Goal: Transaction & Acquisition: Purchase product/service

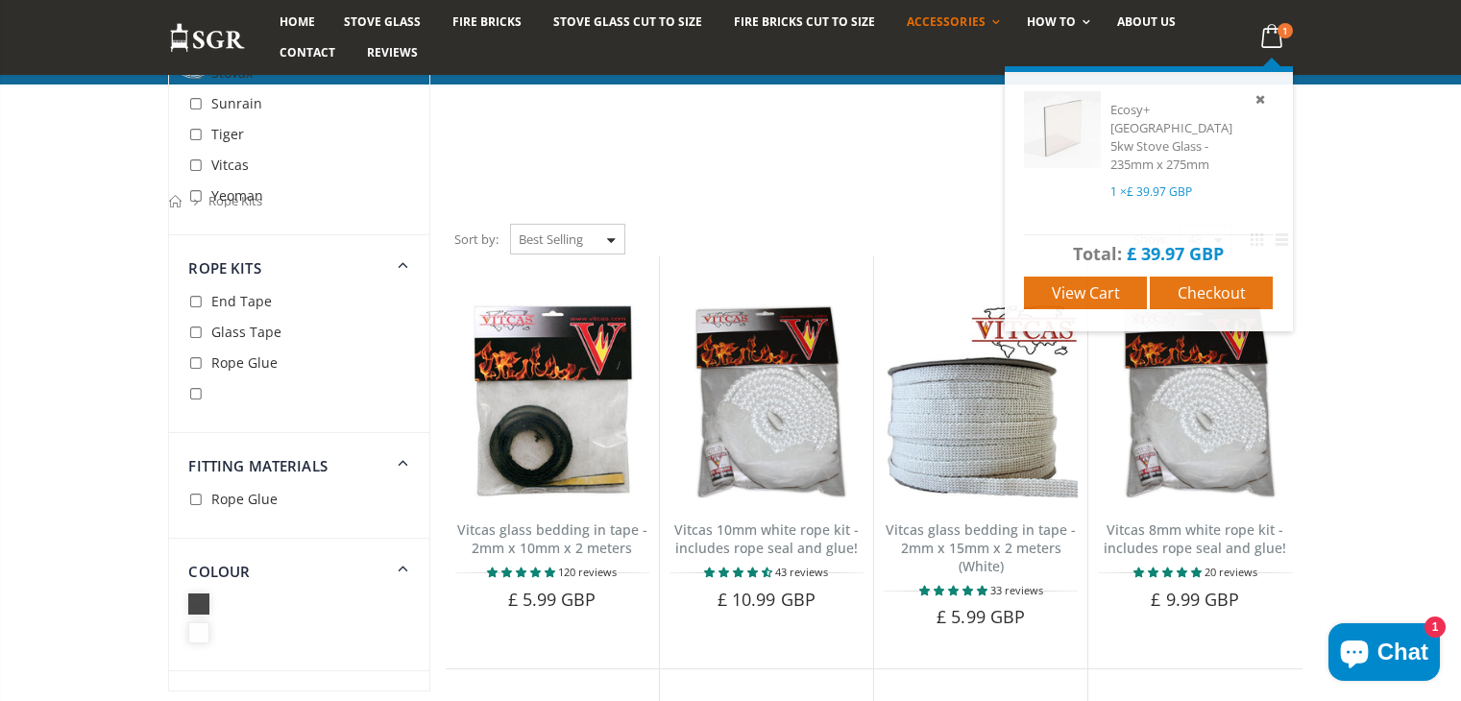
scroll to position [576, 0]
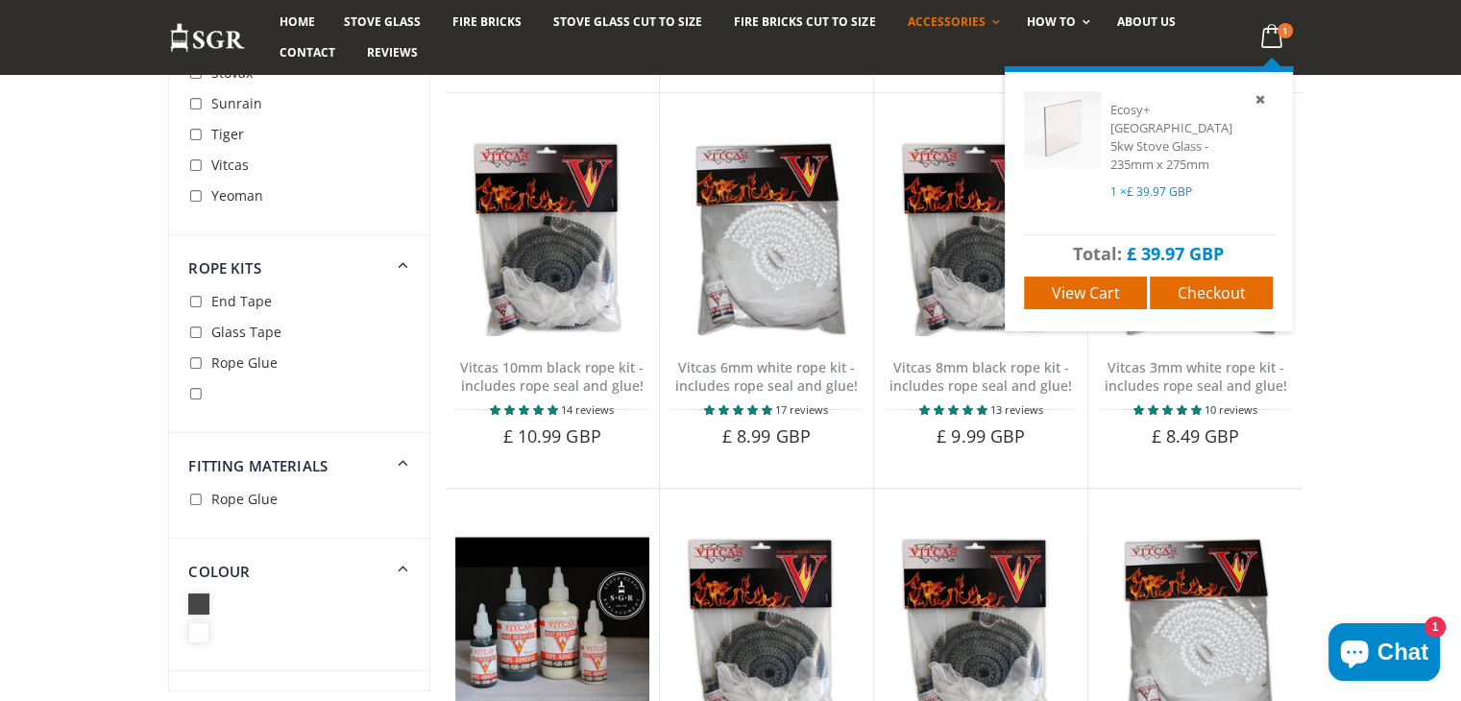
click at [1271, 41] on icon at bounding box center [1270, 36] width 37 height 35
click at [1114, 282] on span "View cart" at bounding box center [1086, 292] width 68 height 21
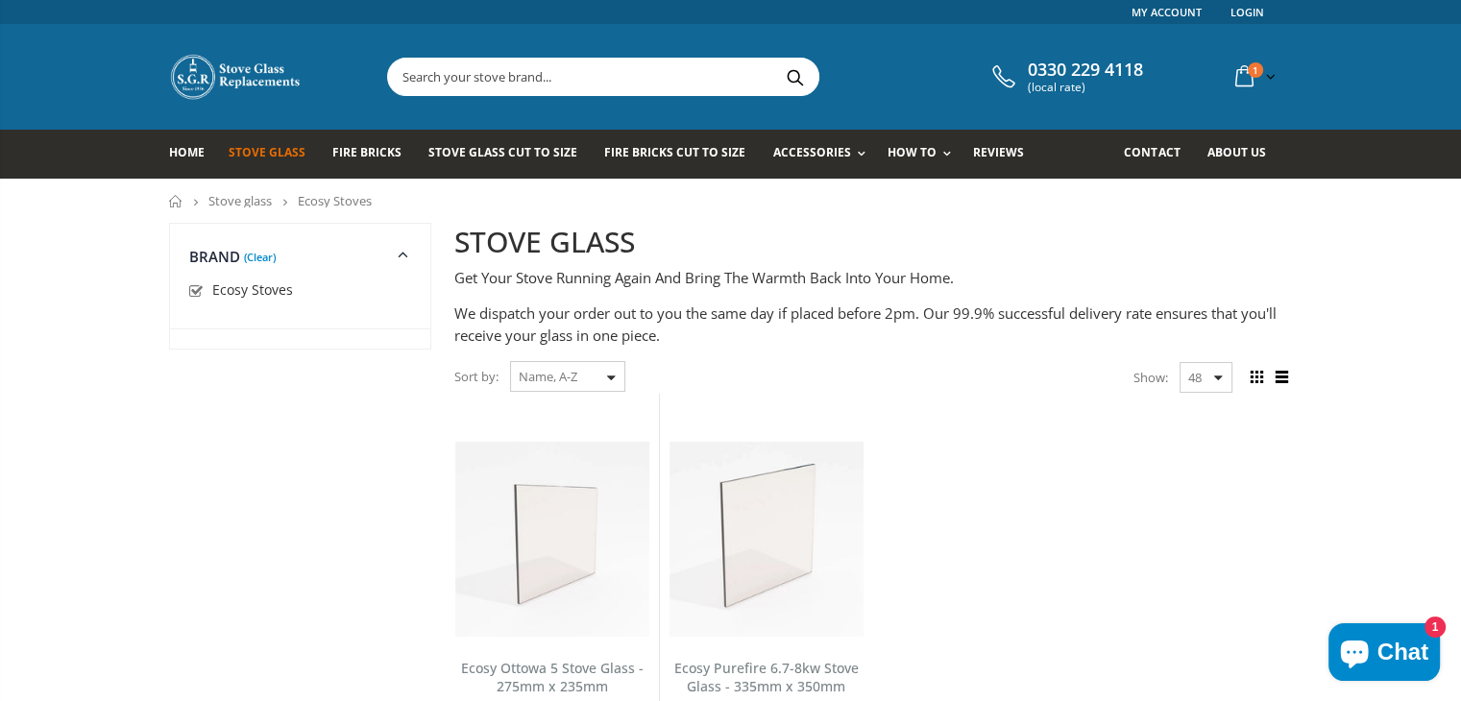
click at [640, 78] on input "text" at bounding box center [710, 77] width 645 height 36
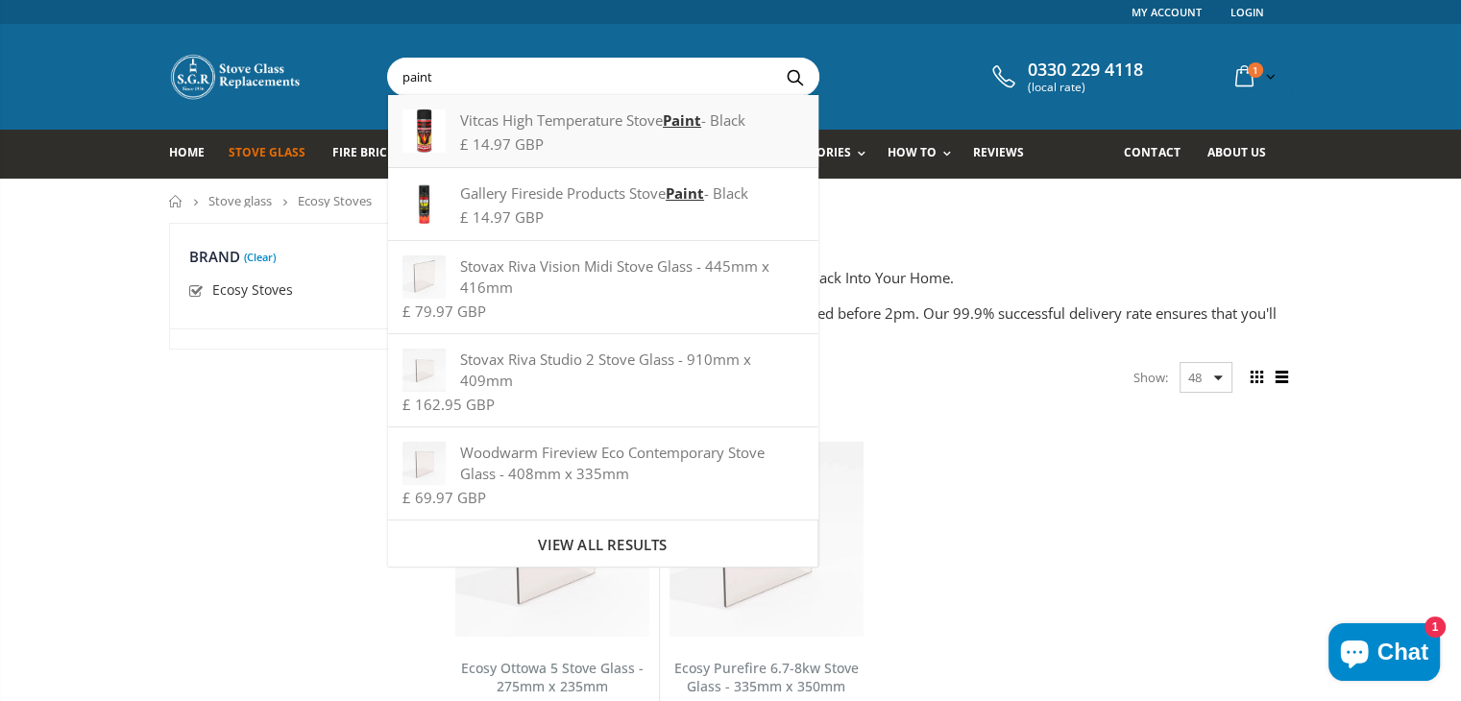
type input "paint"
click at [629, 122] on div "Vitcas High Temperature Stove Paint - Black" at bounding box center [602, 119] width 400 height 21
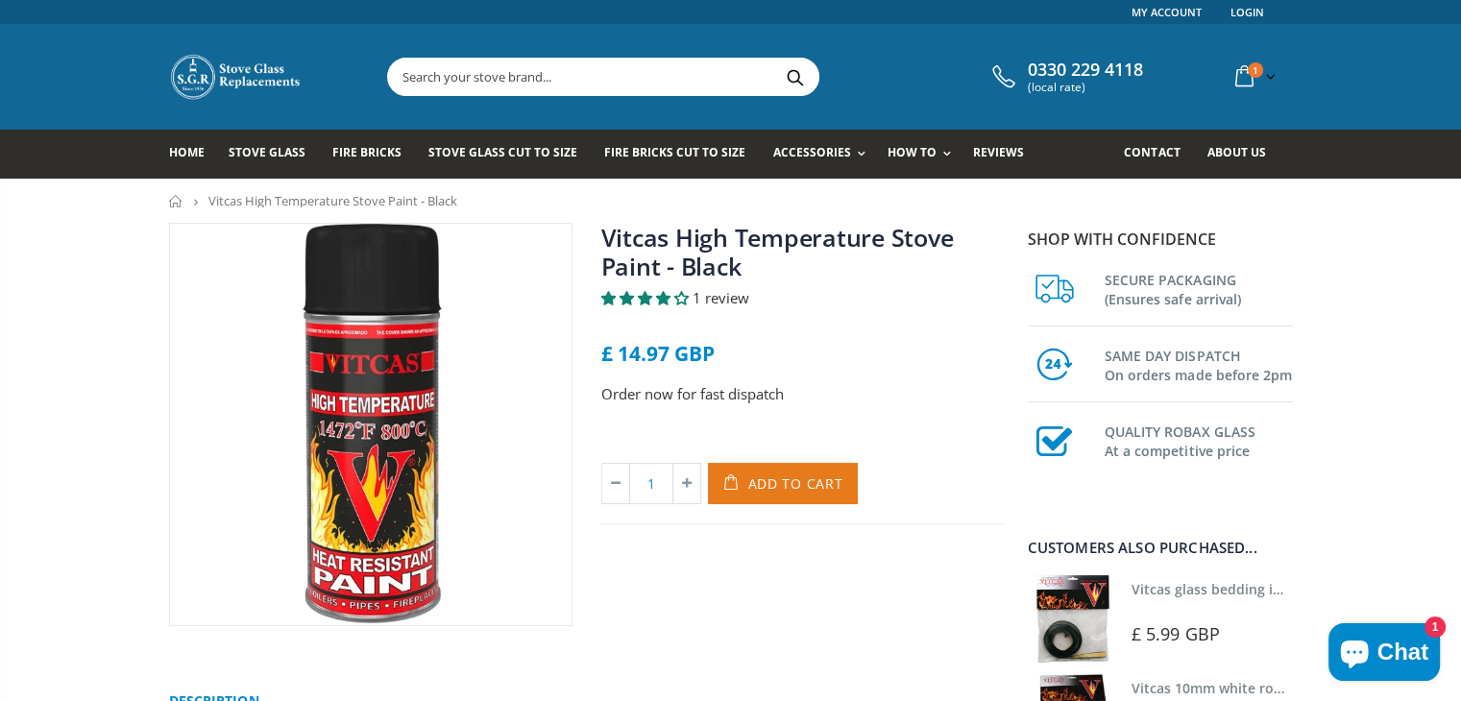
click at [769, 482] on span "Add to Cart" at bounding box center [795, 483] width 95 height 18
click at [580, 73] on input "text" at bounding box center [710, 77] width 645 height 36
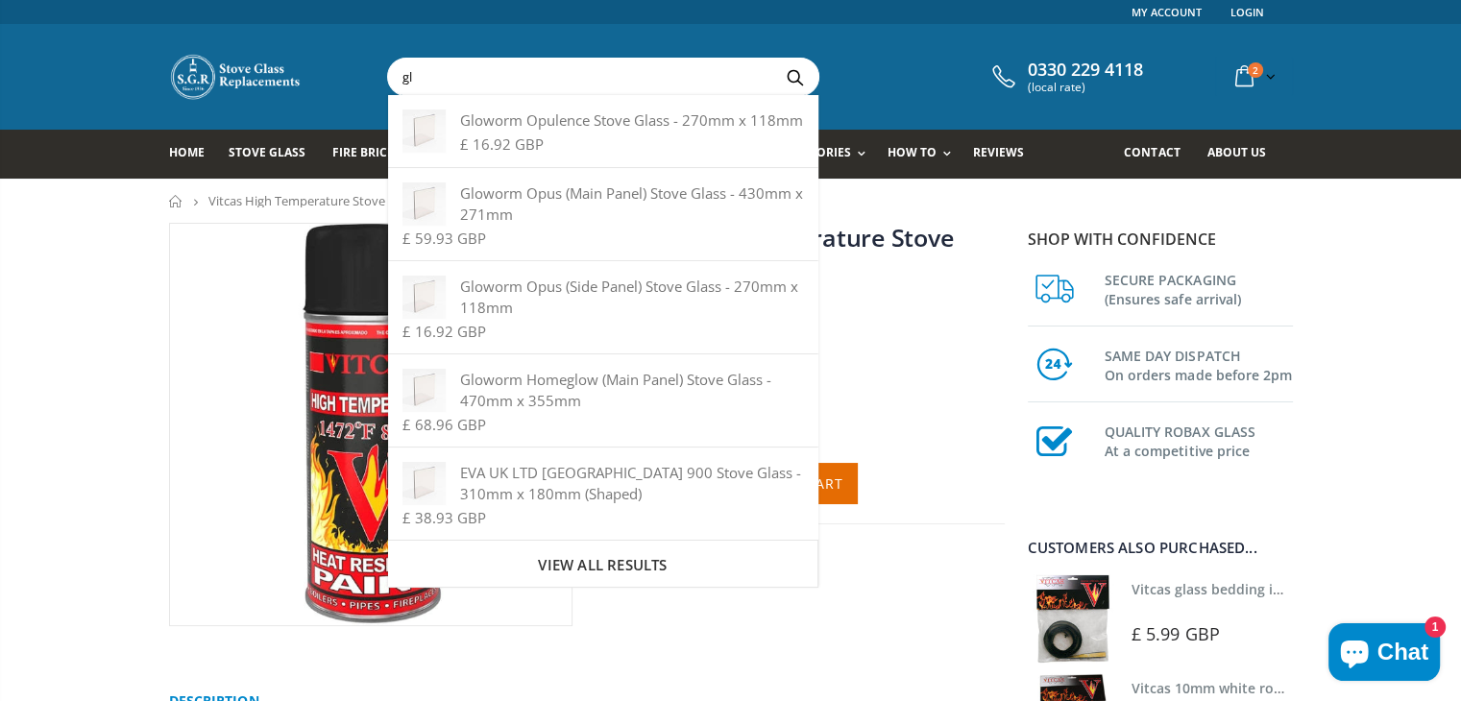
type input "g"
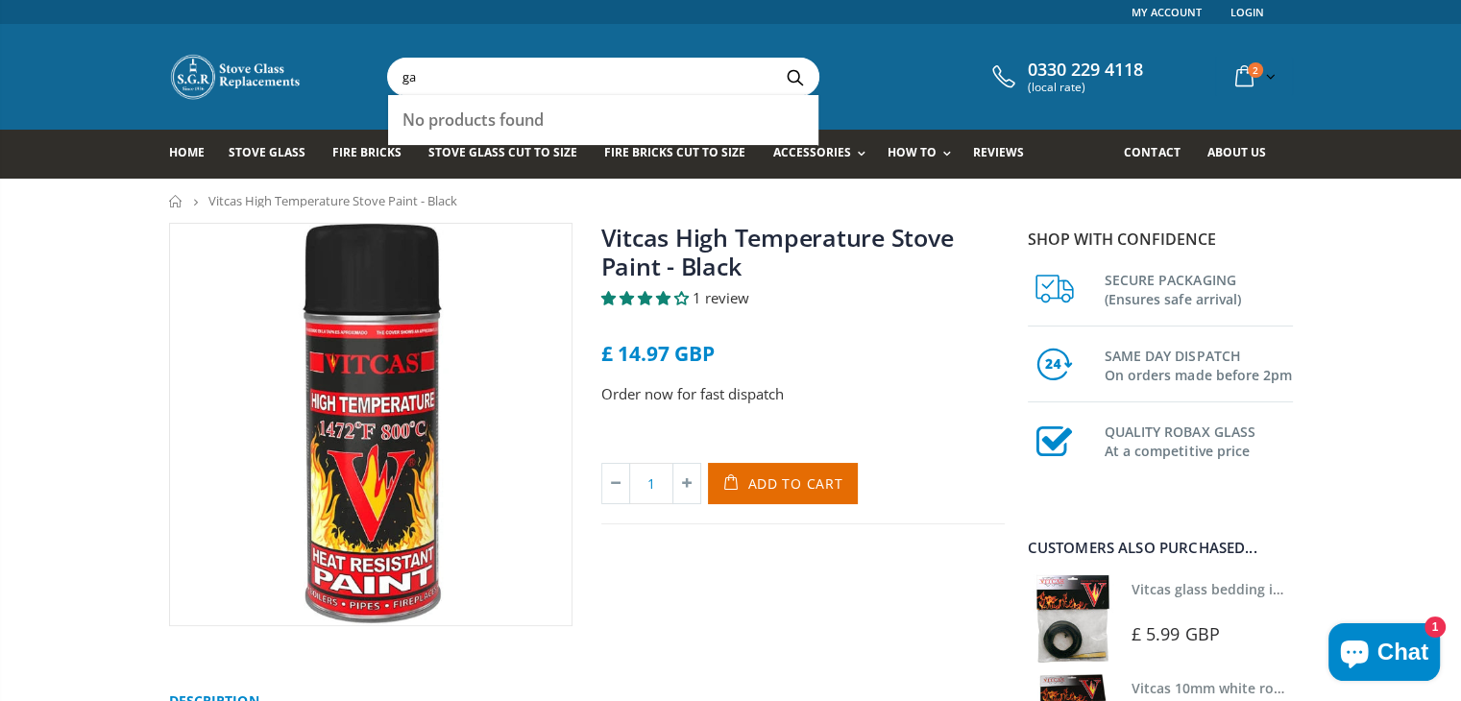
type input "g"
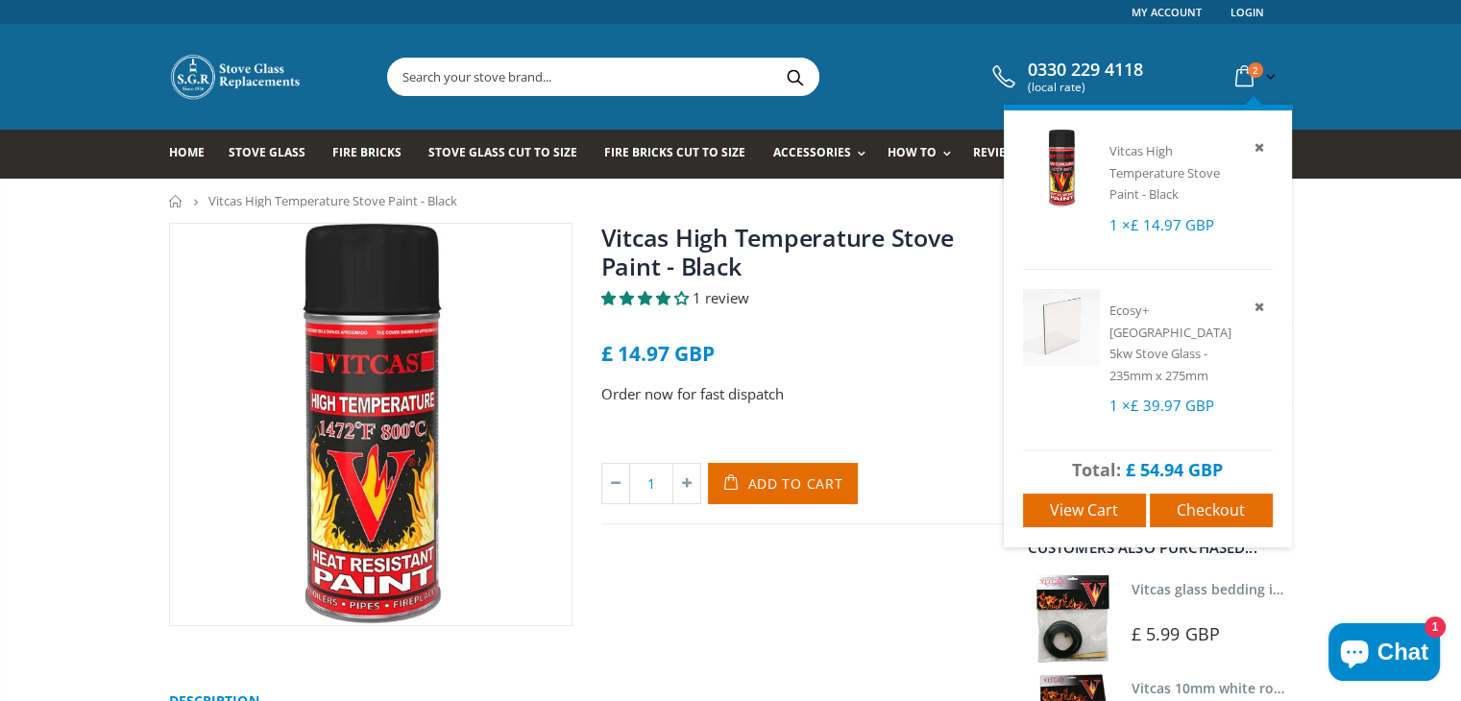
click at [1242, 78] on icon at bounding box center [1244, 77] width 34 height 35
click at [1114, 499] on span "View cart" at bounding box center [1084, 509] width 68 height 21
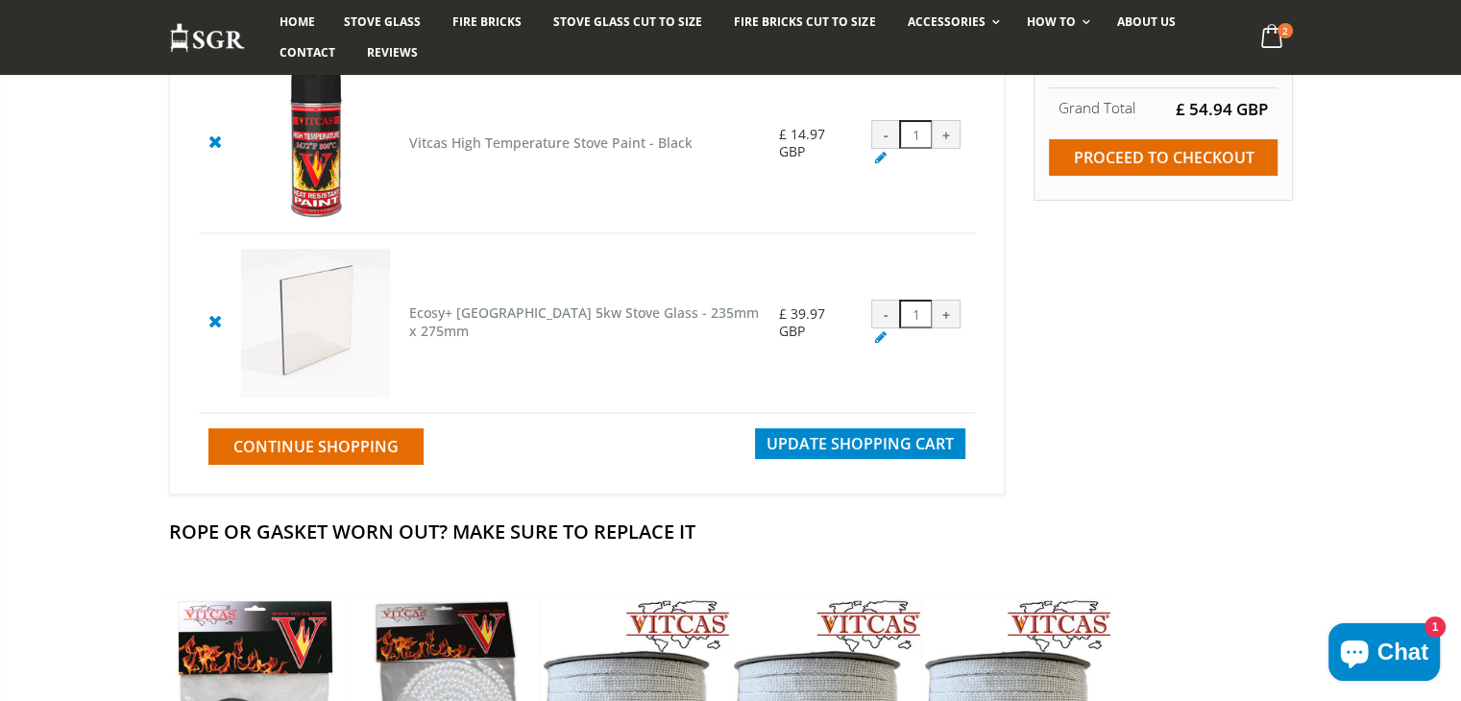
scroll to position [192, 0]
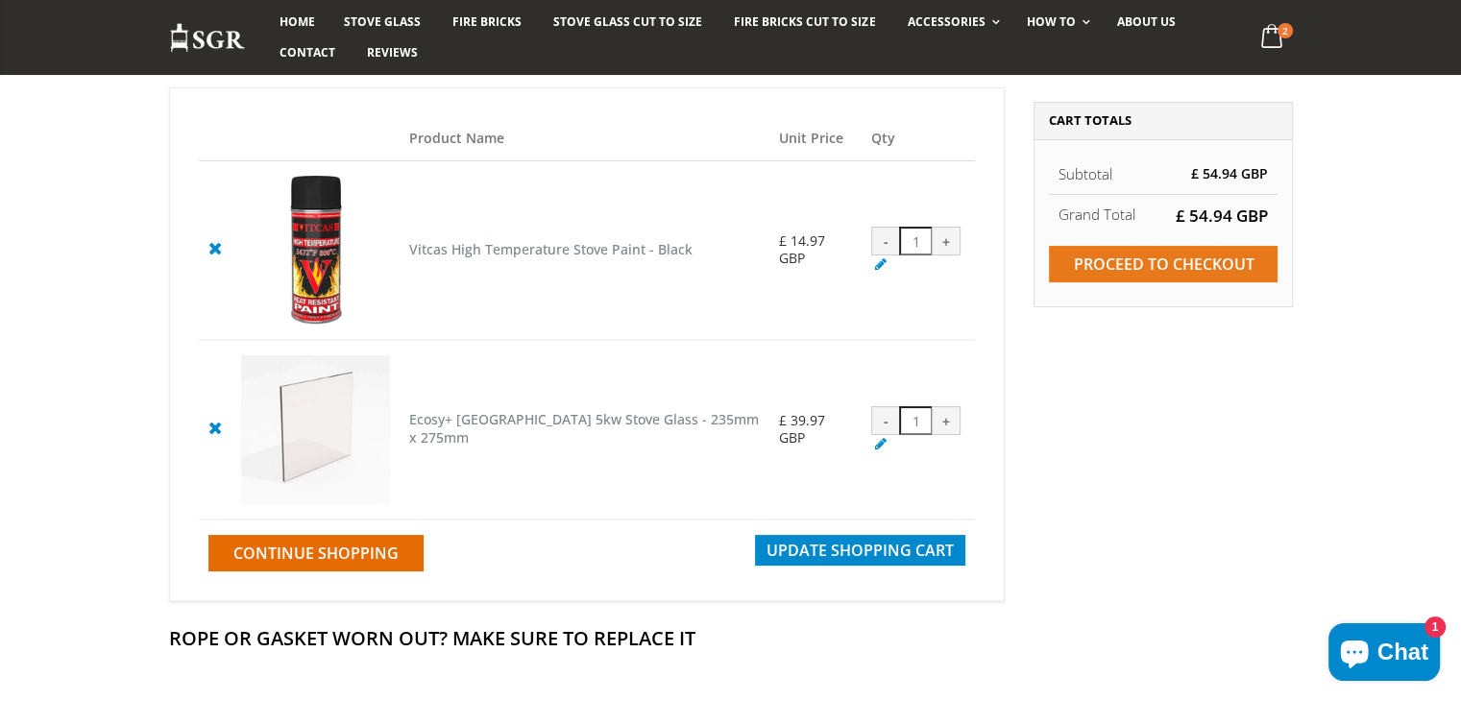
click at [1166, 267] on input "Proceed to checkout" at bounding box center [1163, 264] width 229 height 36
